Goal: Task Accomplishment & Management: Manage account settings

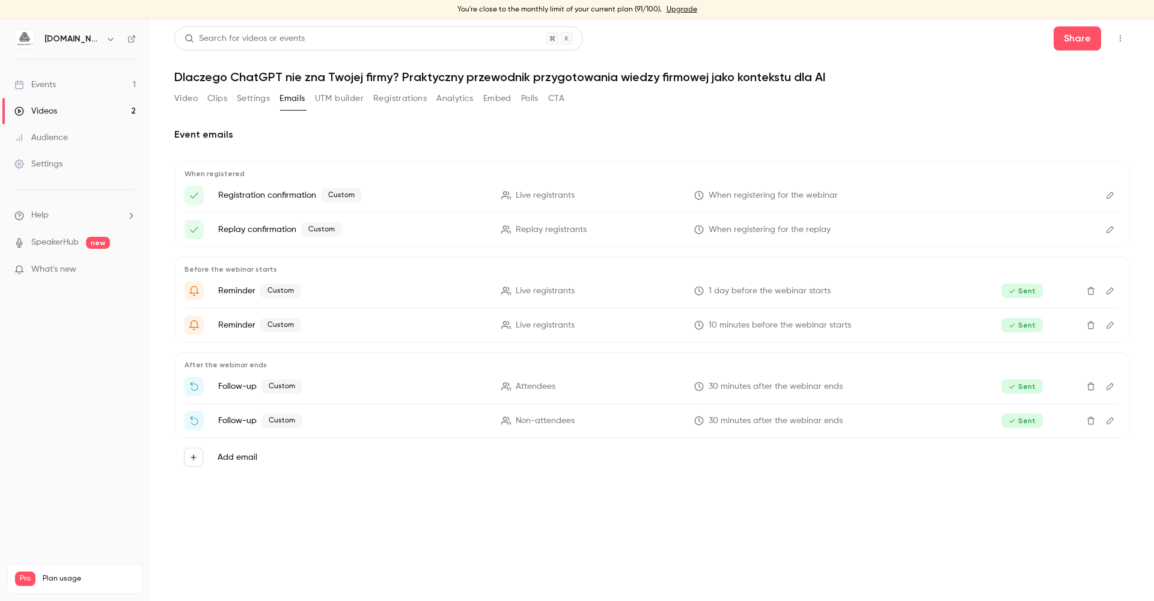
click at [47, 111] on div "Videos" at bounding box center [35, 111] width 43 height 12
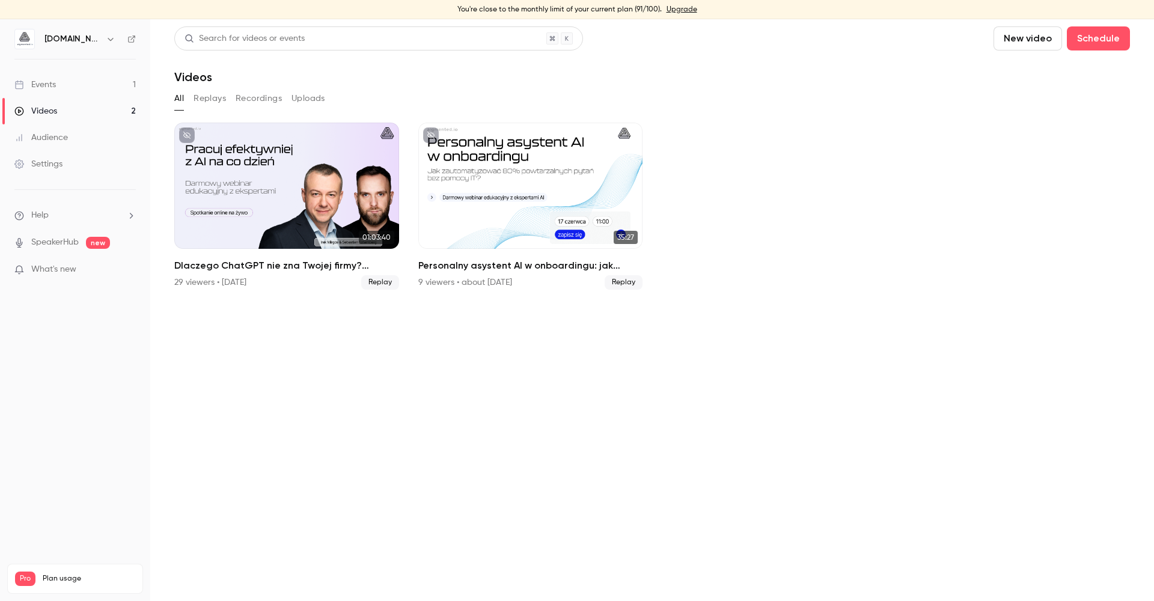
click at [72, 82] on link "Events 1" at bounding box center [75, 85] width 150 height 26
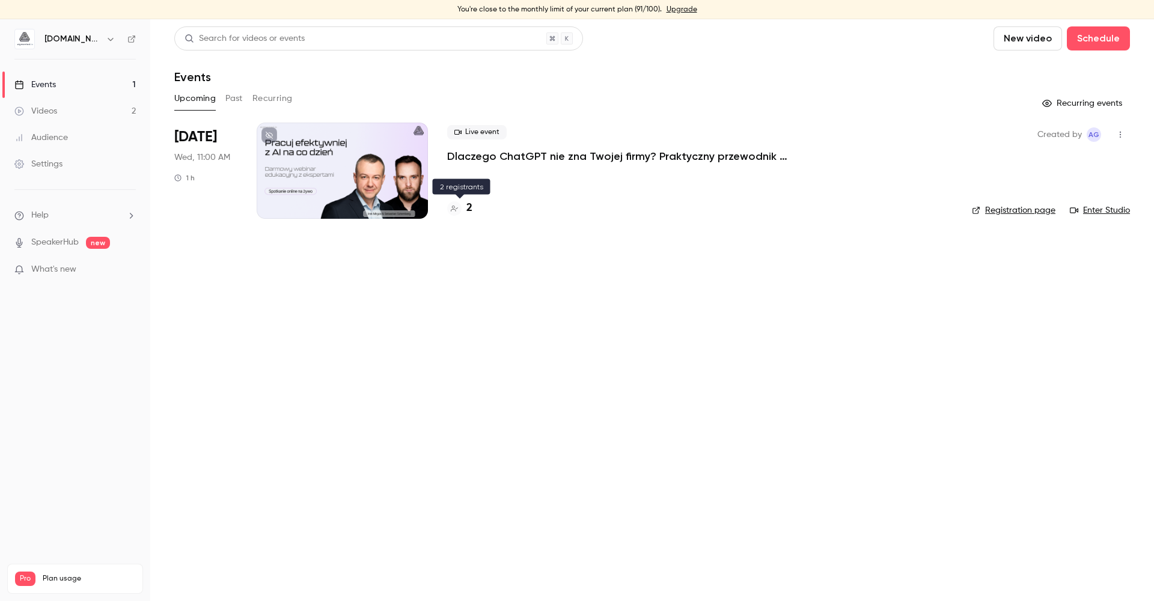
click at [468, 205] on h4 "2" at bounding box center [469, 208] width 6 height 16
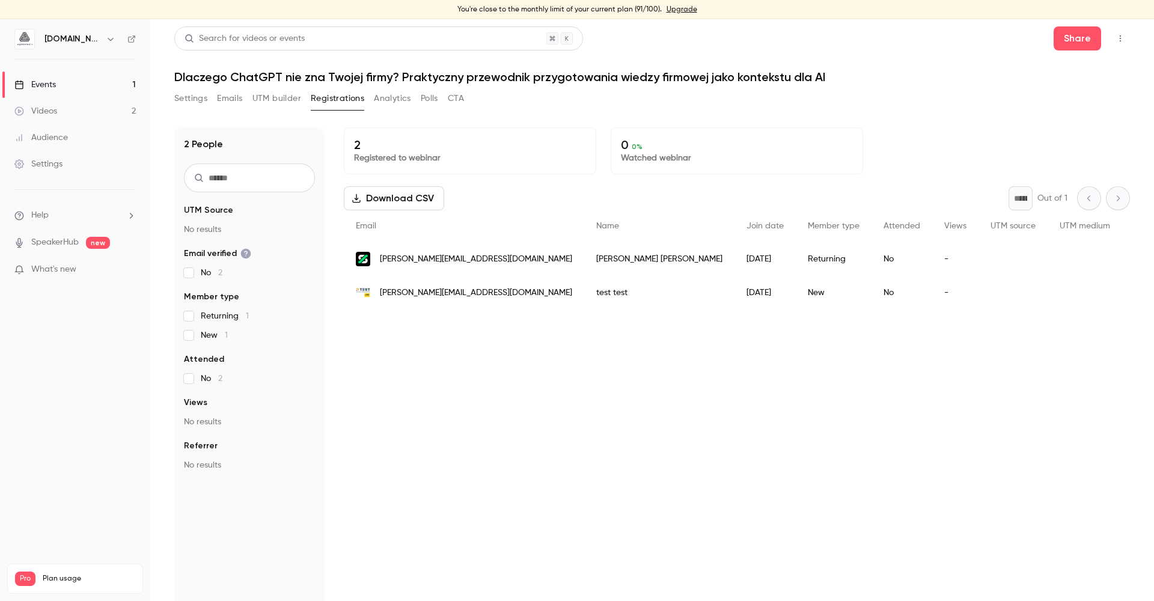
click at [423, 294] on span "aleksandra@test.pl" at bounding box center [476, 293] width 192 height 13
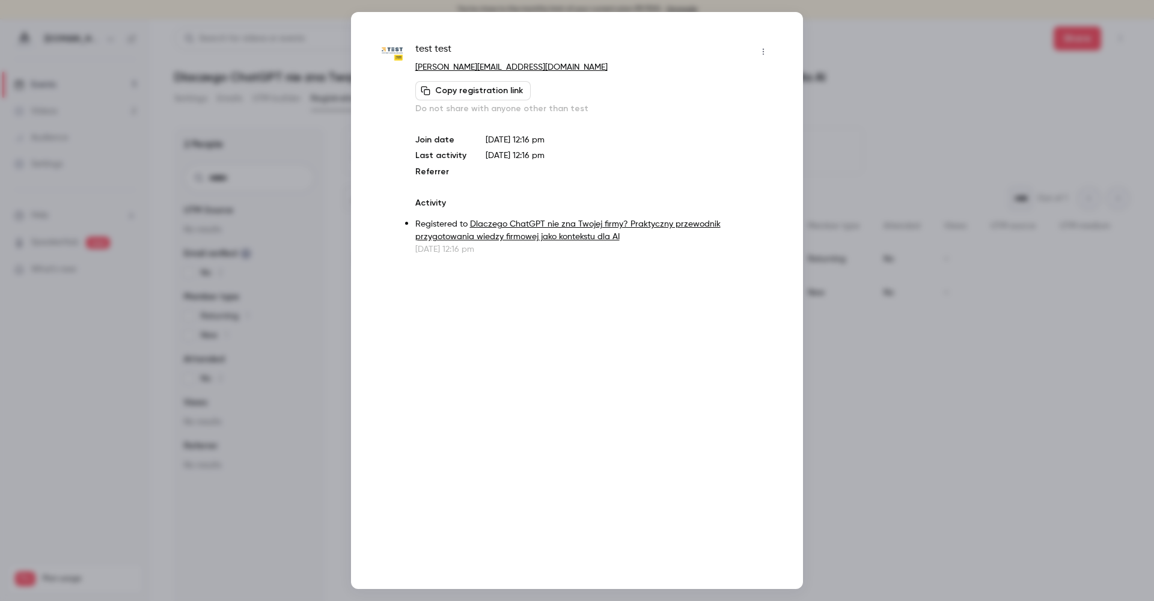
click at [562, 49] on icon "button" at bounding box center [763, 51] width 10 height 8
click at [562, 110] on div "Remove registration" at bounding box center [716, 114] width 91 height 12
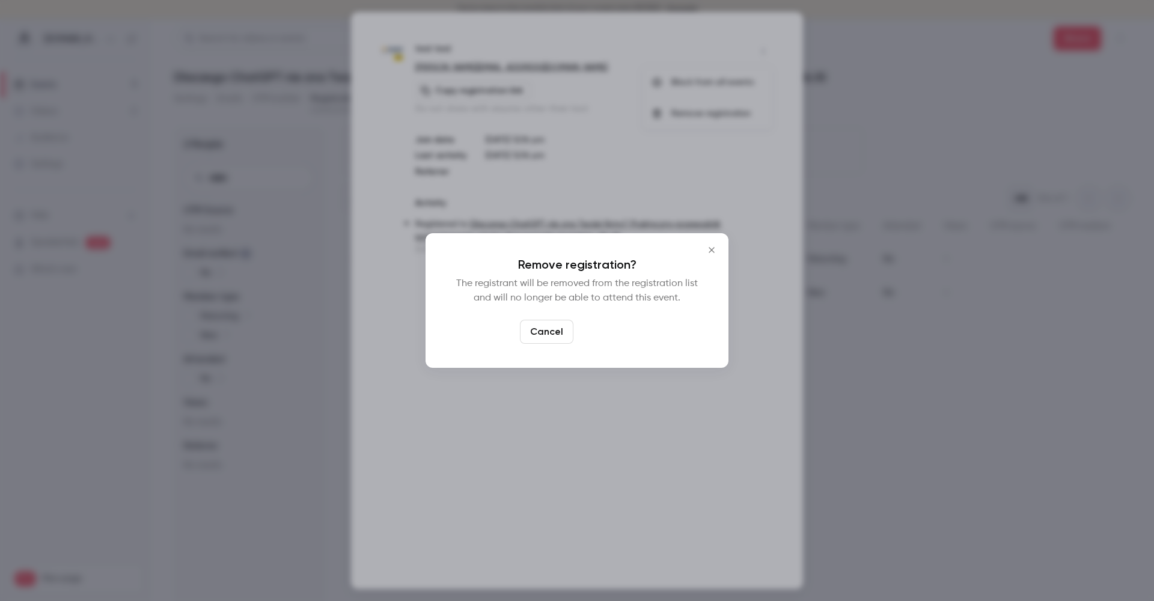
click at [562, 329] on button "Confirm" at bounding box center [606, 332] width 56 height 24
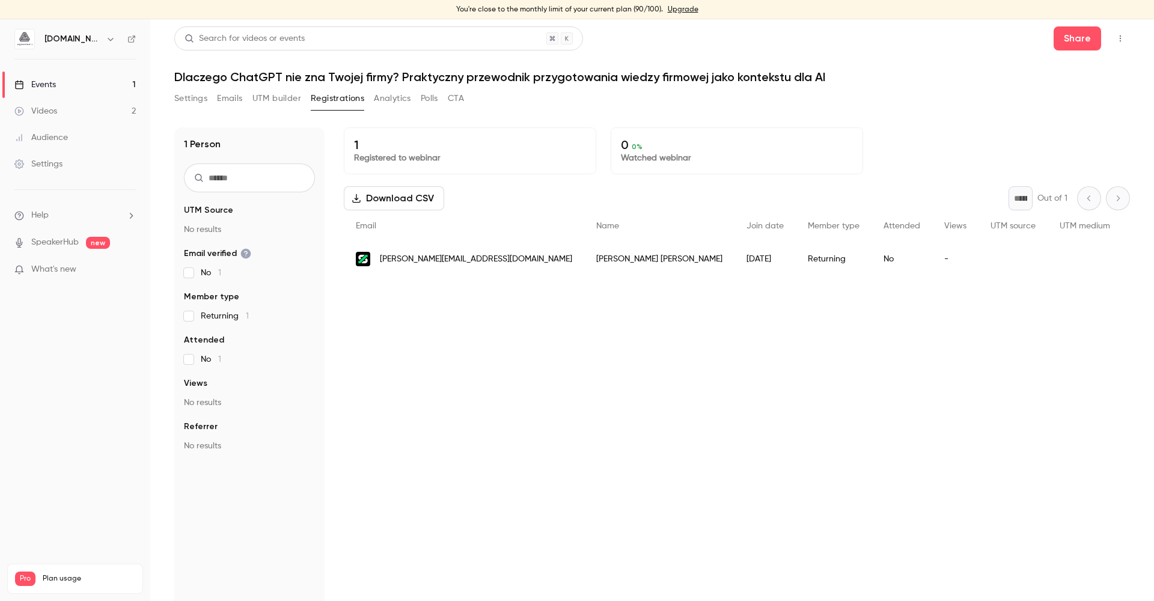
click at [489, 258] on span "natalia+test@skalskigrowth.com" at bounding box center [476, 259] width 192 height 13
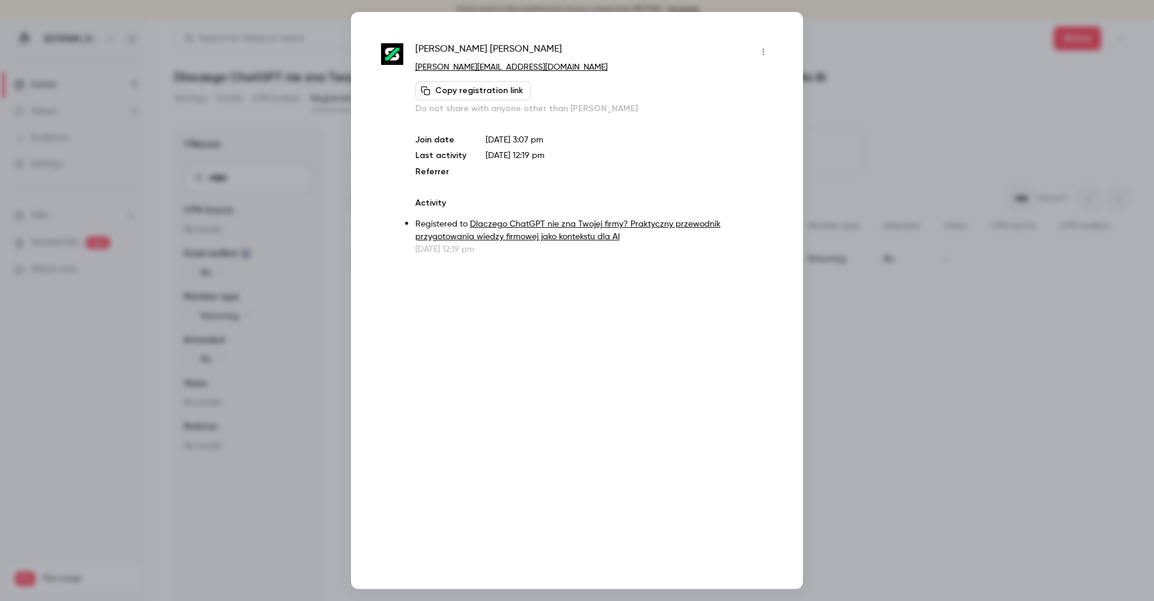
click at [562, 46] on button "button" at bounding box center [762, 51] width 19 height 19
click at [562, 117] on div "Remove registration" at bounding box center [716, 114] width 91 height 12
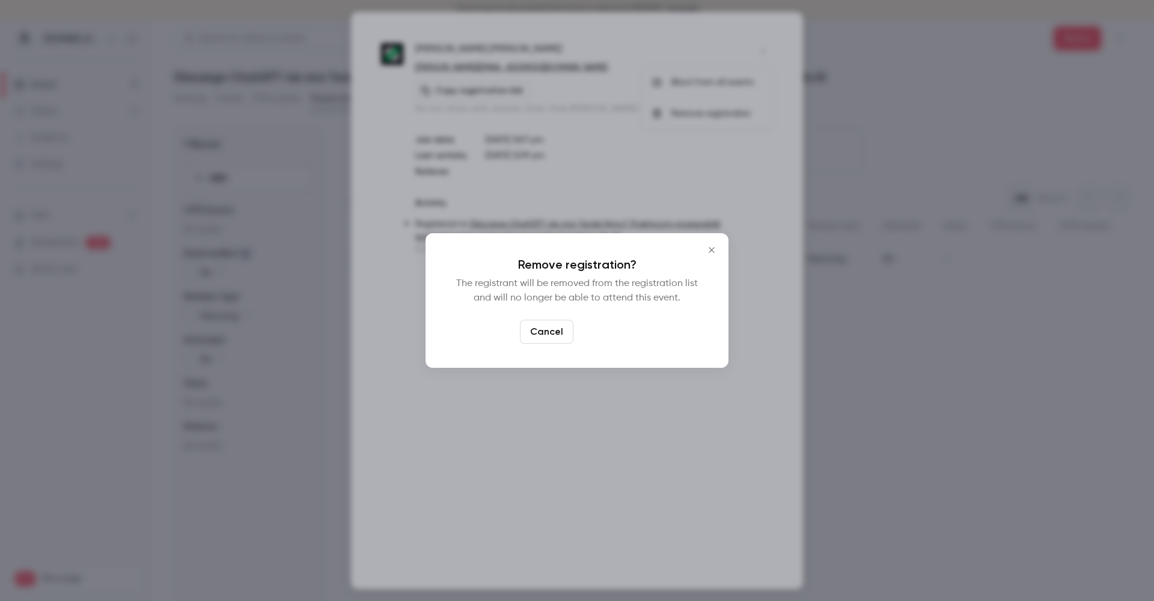
click at [562, 341] on button "Confirm" at bounding box center [606, 332] width 56 height 24
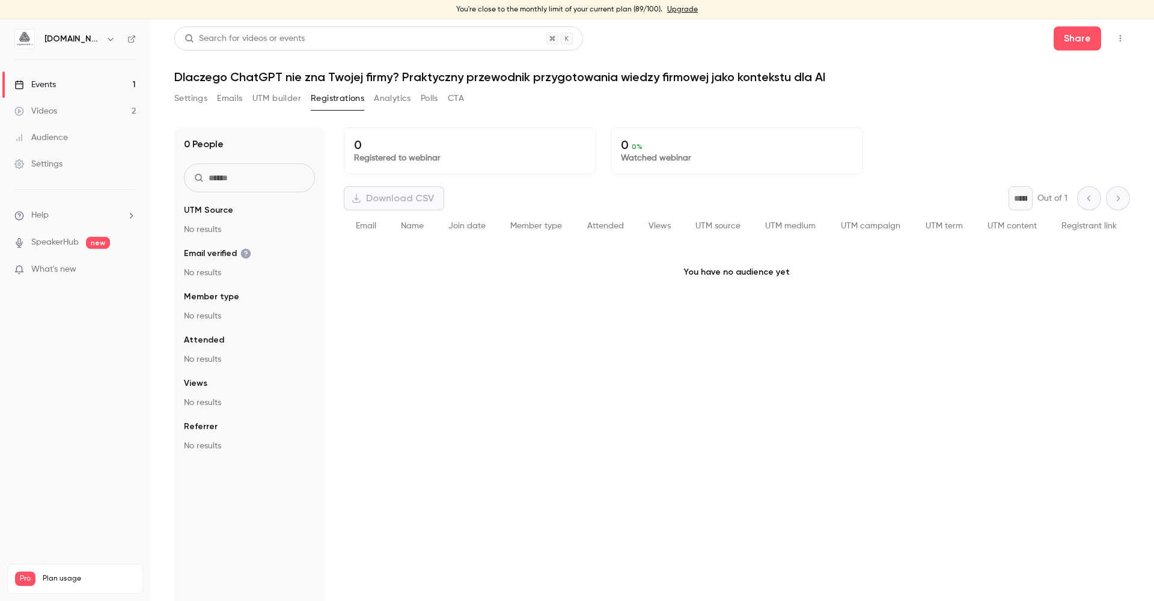
click at [192, 104] on button "Settings" at bounding box center [190, 98] width 33 height 19
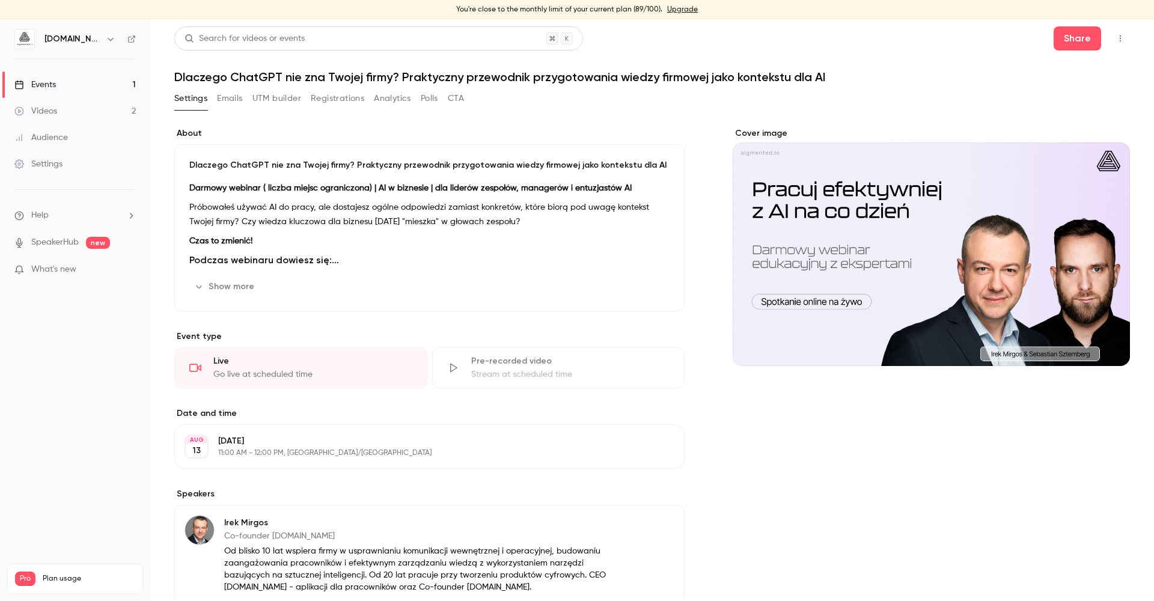
click at [49, 92] on link "Events 1" at bounding box center [75, 85] width 150 height 26
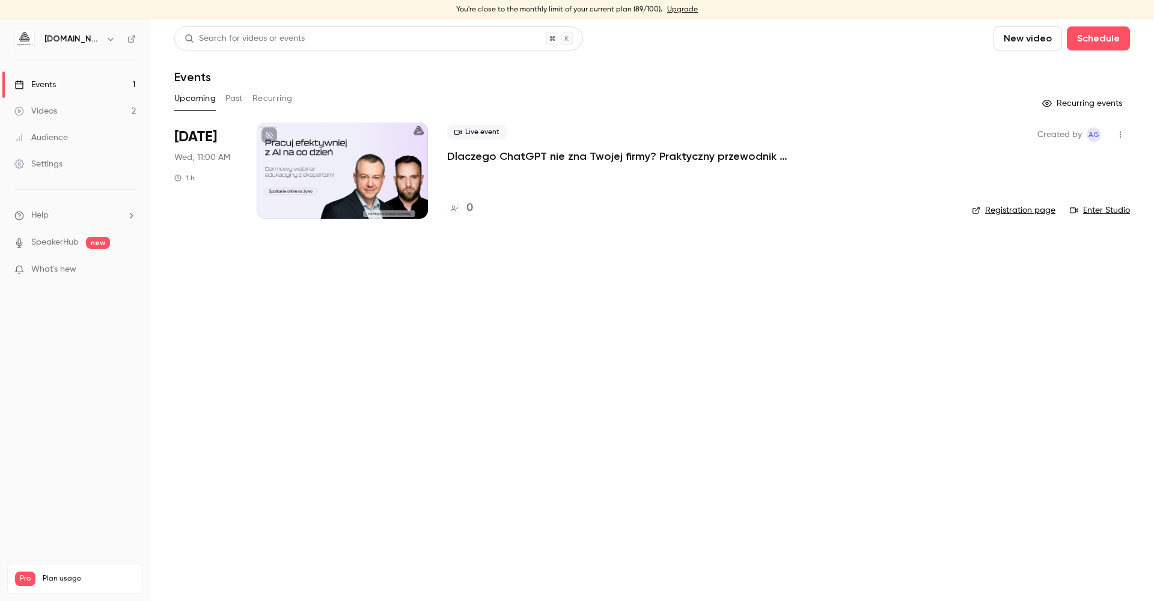
click at [562, 213] on link "Registration page" at bounding box center [1014, 210] width 84 height 12
click at [469, 206] on h4 "10" at bounding box center [471, 208] width 11 height 16
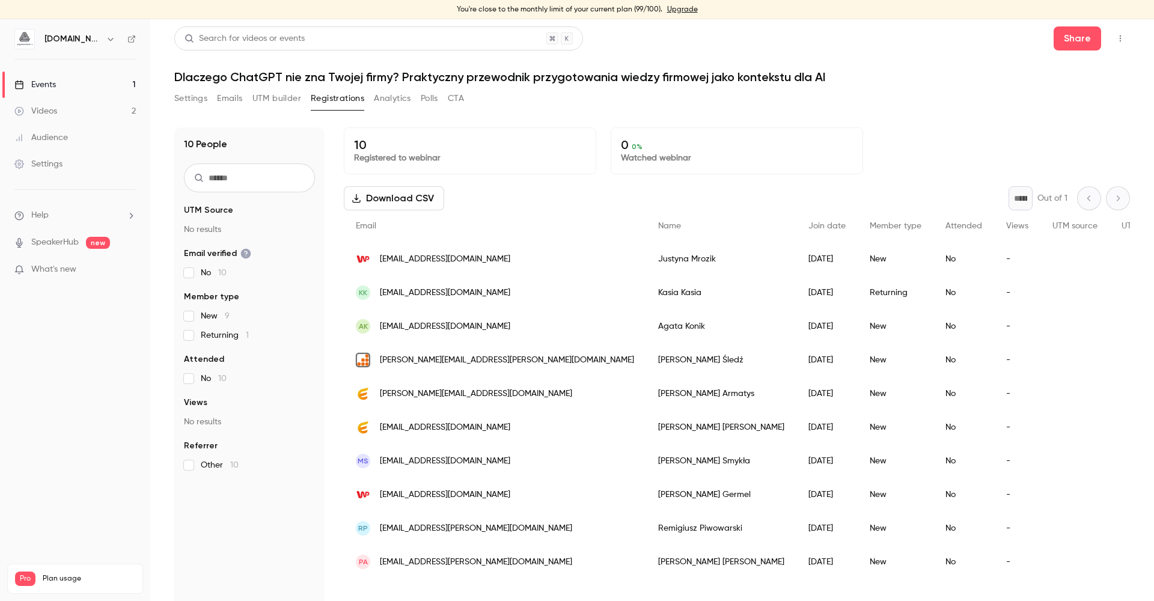
click at [97, 586] on div "Videos 2 / 90 Monthly registrants 99 / 100" at bounding box center [75, 607] width 120 height 43
